Goal: Contribute content

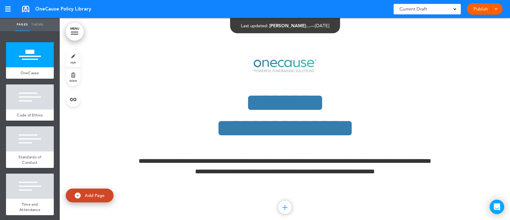
click at [75, 32] on div at bounding box center [74, 32] width 7 height 1
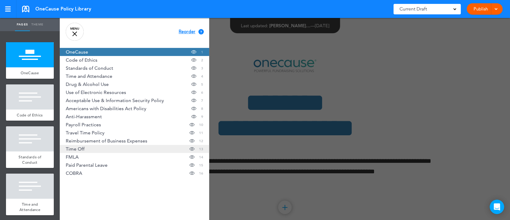
click at [131, 150] on link "Time Off Hide page in table of contents 13" at bounding box center [134, 149] width 149 height 8
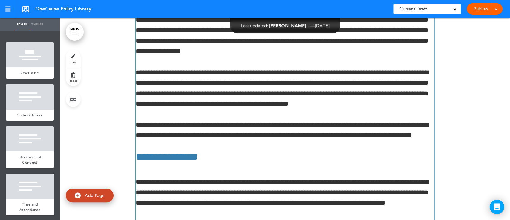
scroll to position [12648, 0]
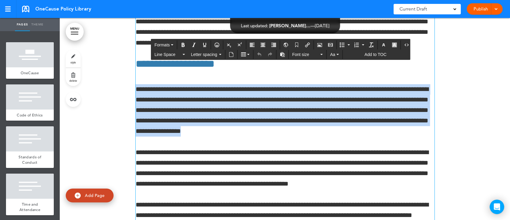
drag, startPoint x: 220, startPoint y: 140, endPoint x: 134, endPoint y: 95, distance: 97.3
click at [136, 95] on p "**********" at bounding box center [285, 110] width 299 height 53
paste div "To enrich screen reader interactions, please activate Accessibility in Grammarl…"
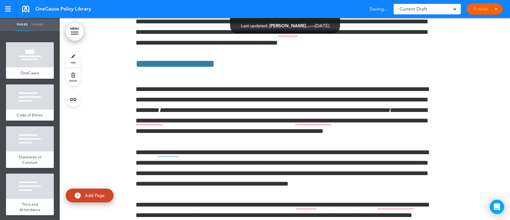
click at [487, 6] on div "Publish Publish Preview Draft" at bounding box center [485, 8] width 36 height 11
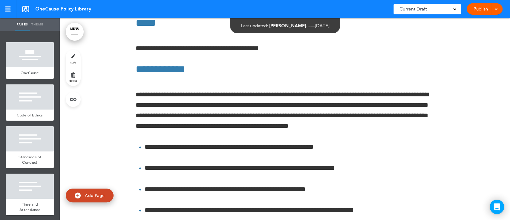
scroll to position [0, 0]
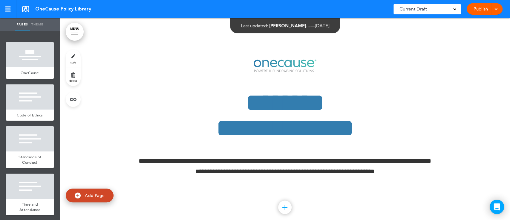
click at [500, 9] on div "Publish Publish Preview Draft" at bounding box center [485, 8] width 36 height 11
click at [494, 9] on span at bounding box center [496, 9] width 4 height 4
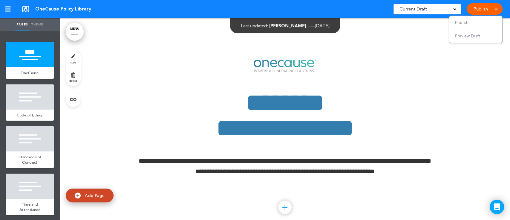
click at [452, 8] on div "Current Draft" at bounding box center [426, 9] width 67 height 10
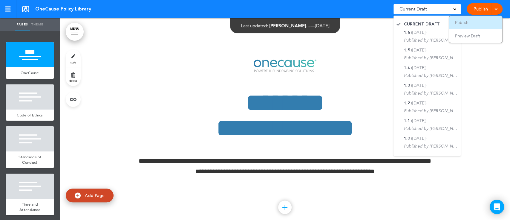
click at [465, 23] on span "Publish" at bounding box center [461, 22] width 13 height 5
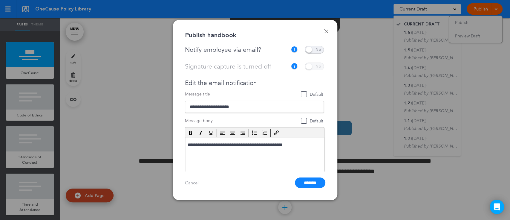
click at [310, 48] on span at bounding box center [314, 50] width 19 height 8
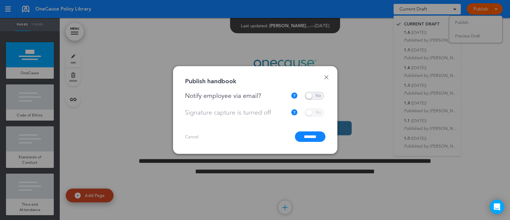
click at [311, 137] on input "*******" at bounding box center [310, 136] width 30 height 10
